Goal: Task Accomplishment & Management: Complete application form

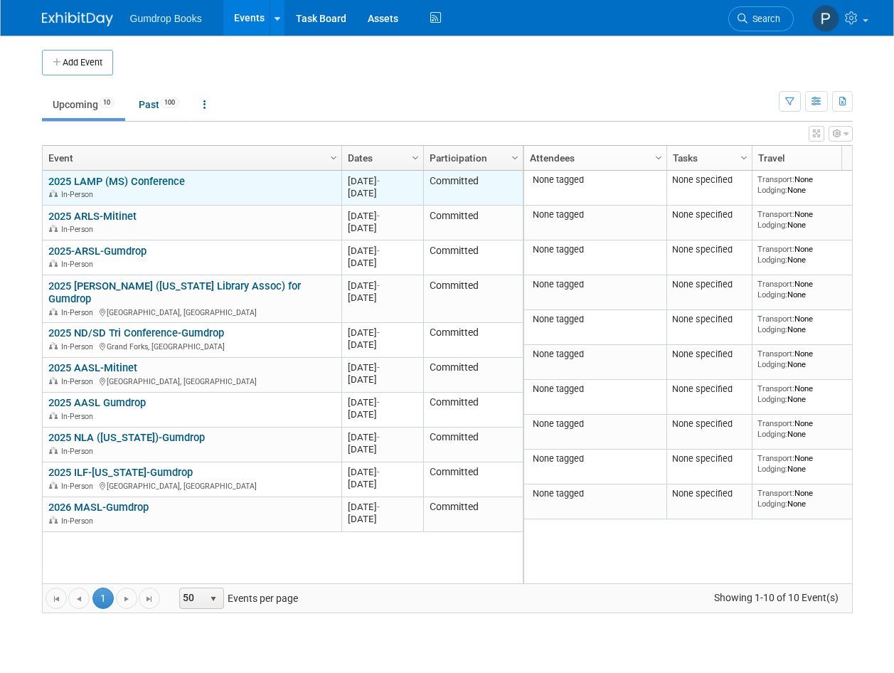
click at [164, 179] on link "2025 LAMP (MS) Conference" at bounding box center [116, 181] width 137 height 13
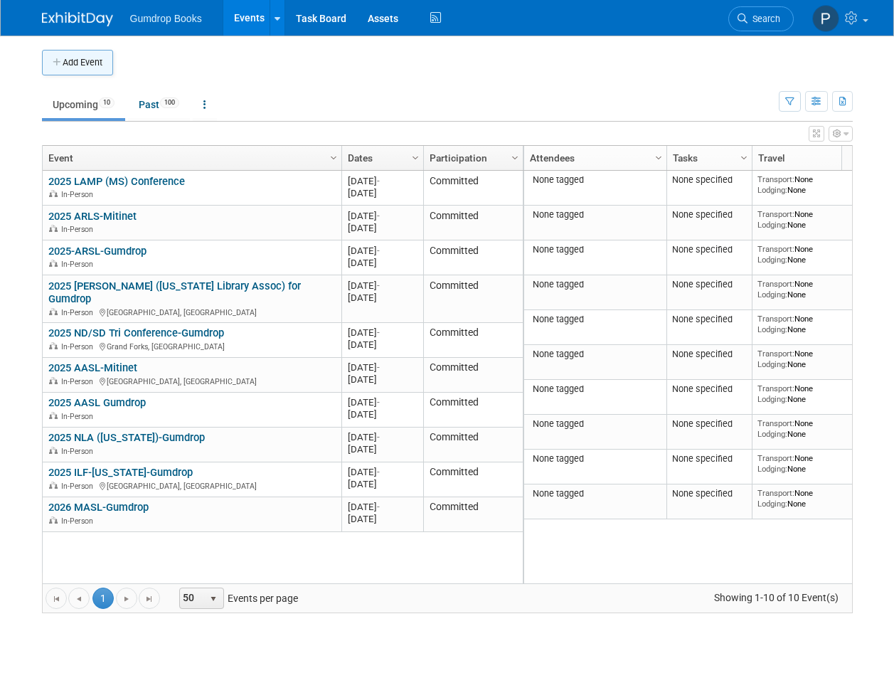
click at [85, 61] on button "Add Event" at bounding box center [77, 63] width 71 height 26
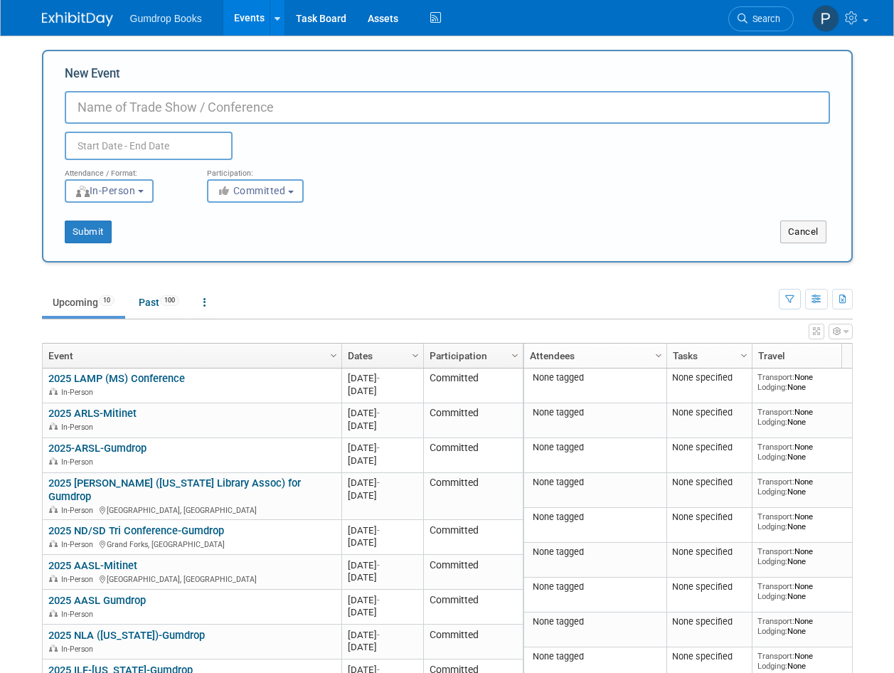
click at [97, 107] on input "New Event" at bounding box center [448, 107] width 766 height 33
type input "2025 TASL ([GEOGRAPHIC_DATA]) Conference"
click at [108, 138] on input "text" at bounding box center [149, 146] width 168 height 28
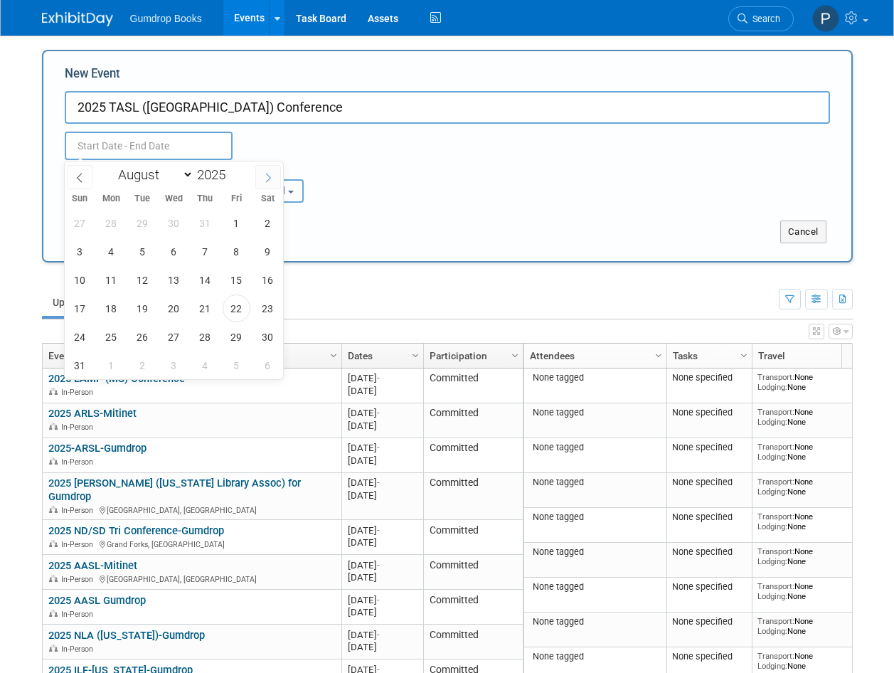
click at [266, 177] on icon at bounding box center [268, 178] width 10 height 10
select select "8"
click at [78, 278] on span "14" at bounding box center [80, 280] width 28 height 28
click at [142, 280] on span "16" at bounding box center [143, 280] width 28 height 28
type input "Sep 14, 2025 to Sep 16, 2025"
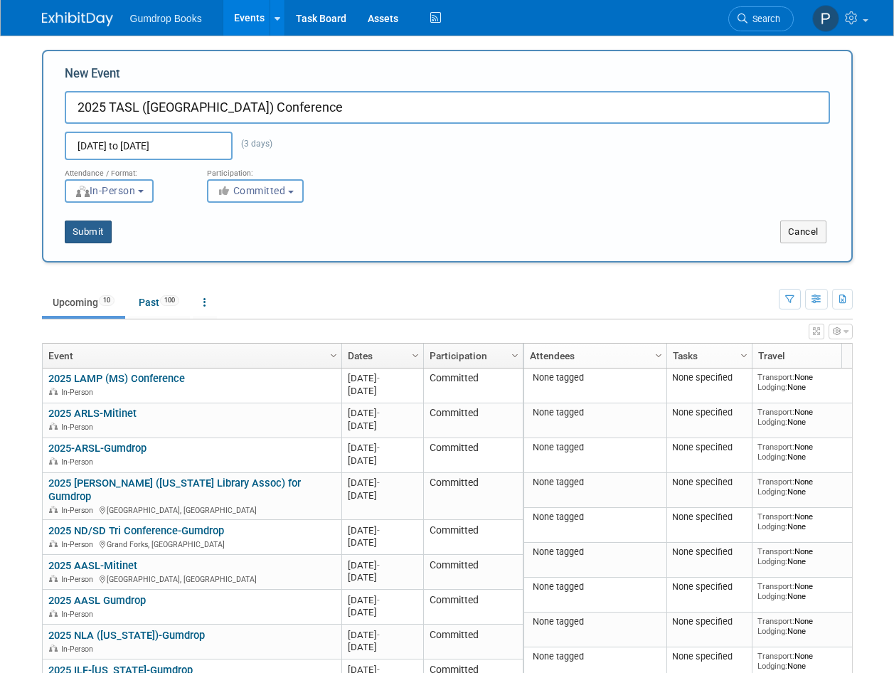
click at [100, 234] on button "Submit" at bounding box center [88, 232] width 47 height 23
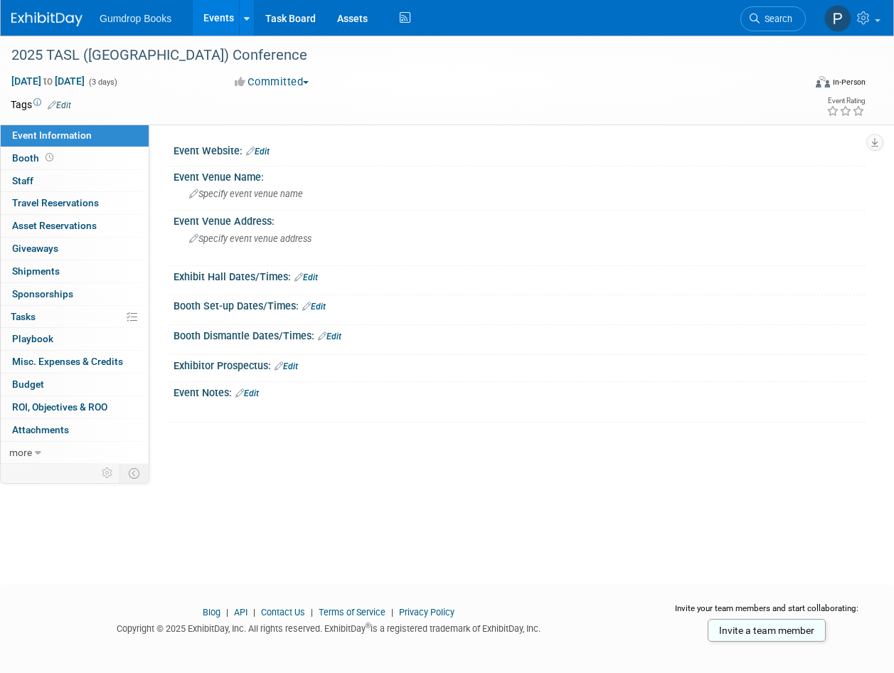
click at [255, 394] on link "Edit" at bounding box center [247, 394] width 23 height 10
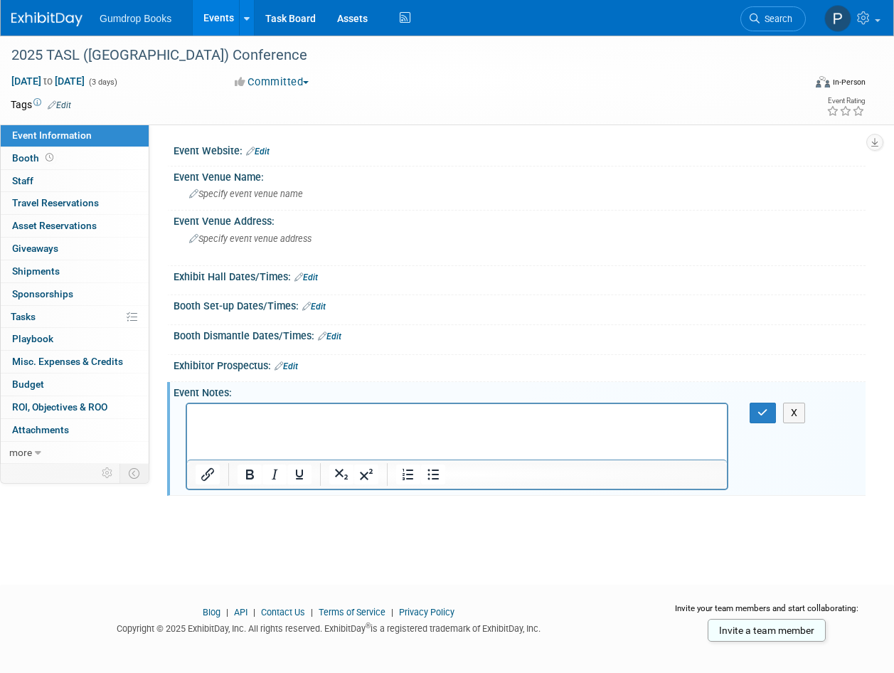
click at [213, 410] on p "Rich Text Area. Press ALT-0 for help." at bounding box center [458, 416] width 524 height 14
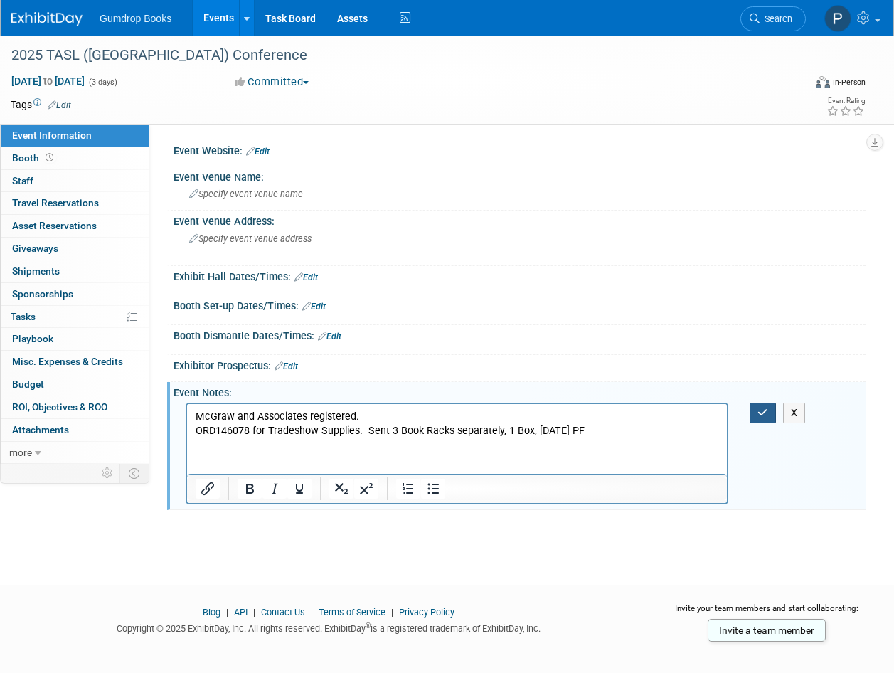
click at [762, 415] on icon "button" at bounding box center [763, 413] width 11 height 10
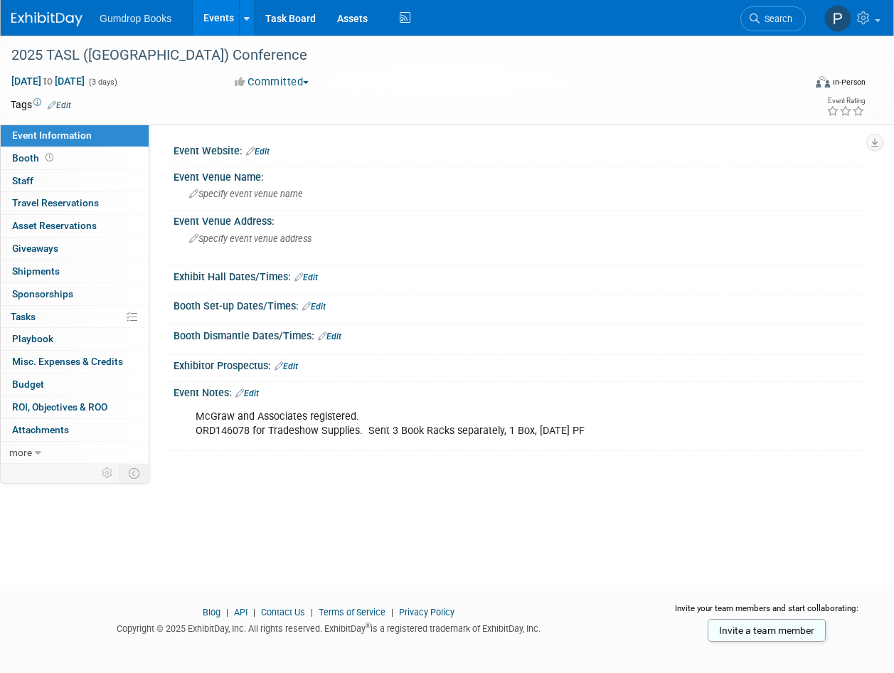
click at [26, 14] on img at bounding box center [46, 19] width 71 height 14
